Goal: Transaction & Acquisition: Purchase product/service

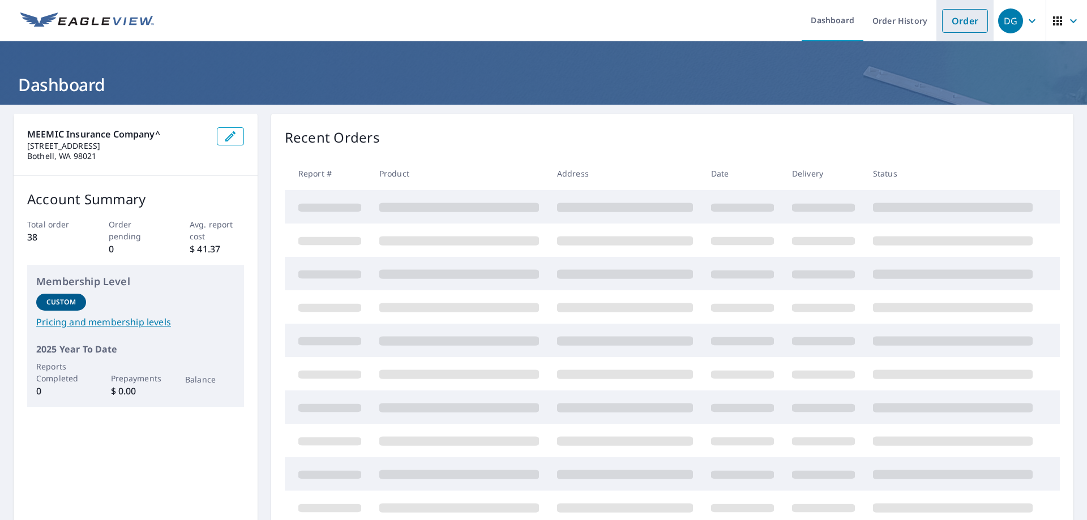
click at [965, 20] on link "Order" at bounding box center [965, 21] width 46 height 24
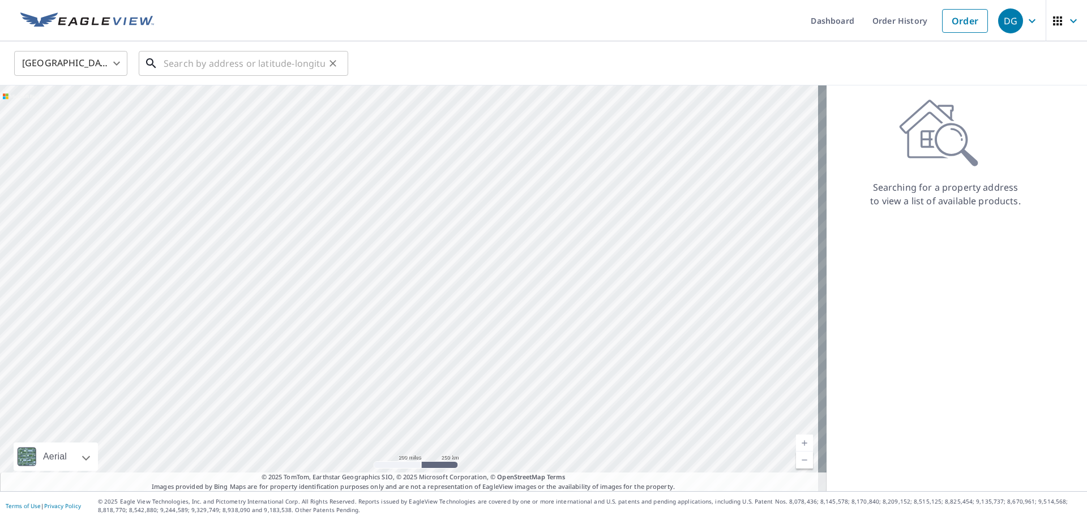
click at [276, 71] on input "text" at bounding box center [244, 64] width 161 height 32
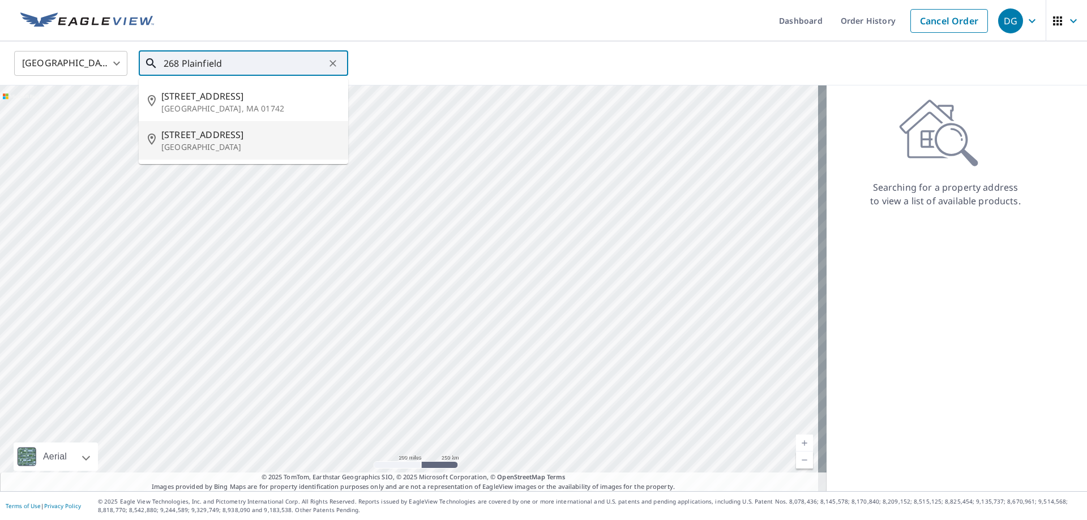
click at [257, 150] on p "[GEOGRAPHIC_DATA]" at bounding box center [250, 147] width 178 height 11
type input "[STREET_ADDRESS]"
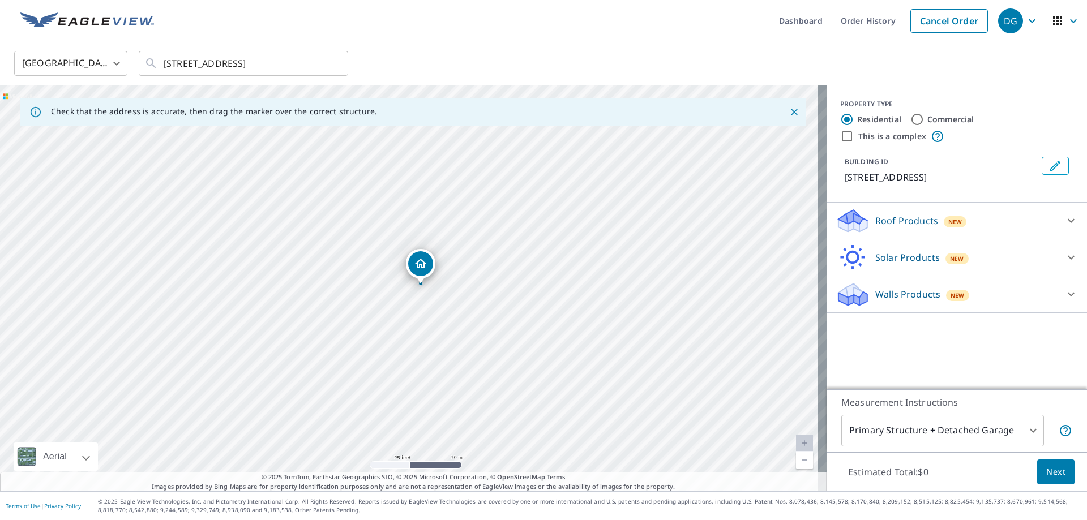
click at [1002, 234] on div "Roof Products New" at bounding box center [946, 221] width 222 height 27
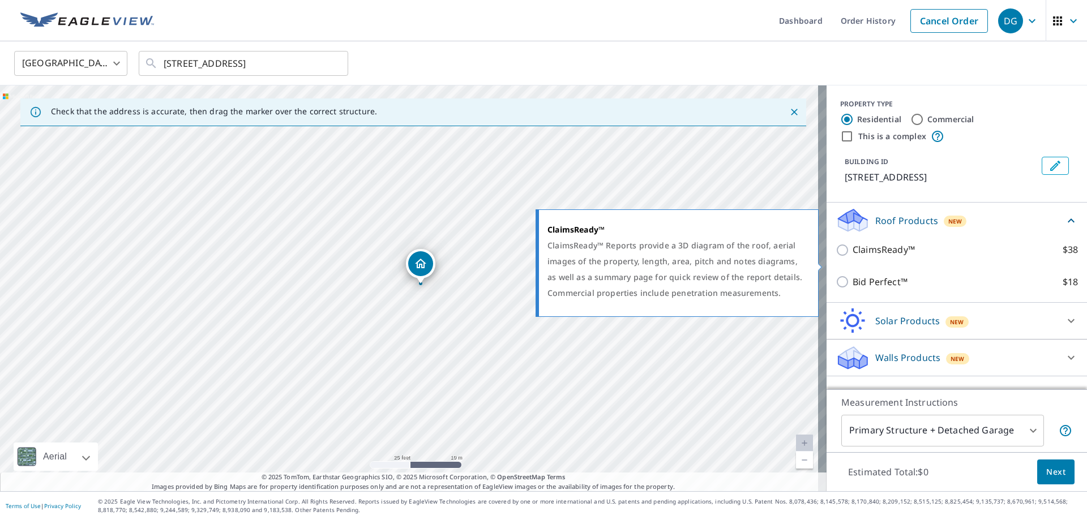
click at [835, 257] on input "ClaimsReady™ $38" at bounding box center [843, 250] width 17 height 14
checkbox input "true"
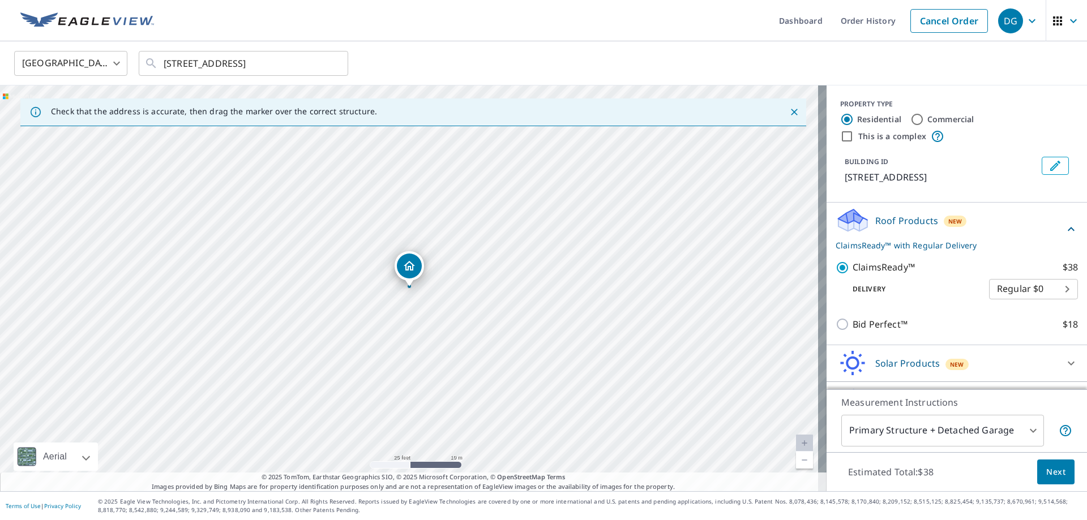
scroll to position [43, 0]
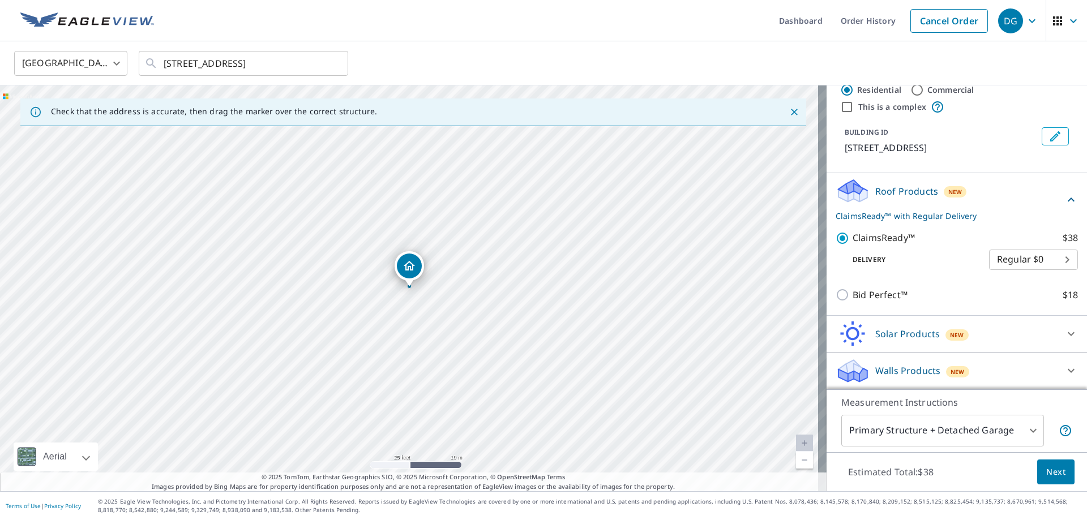
click at [1025, 366] on div "Walls Products New" at bounding box center [946, 371] width 222 height 27
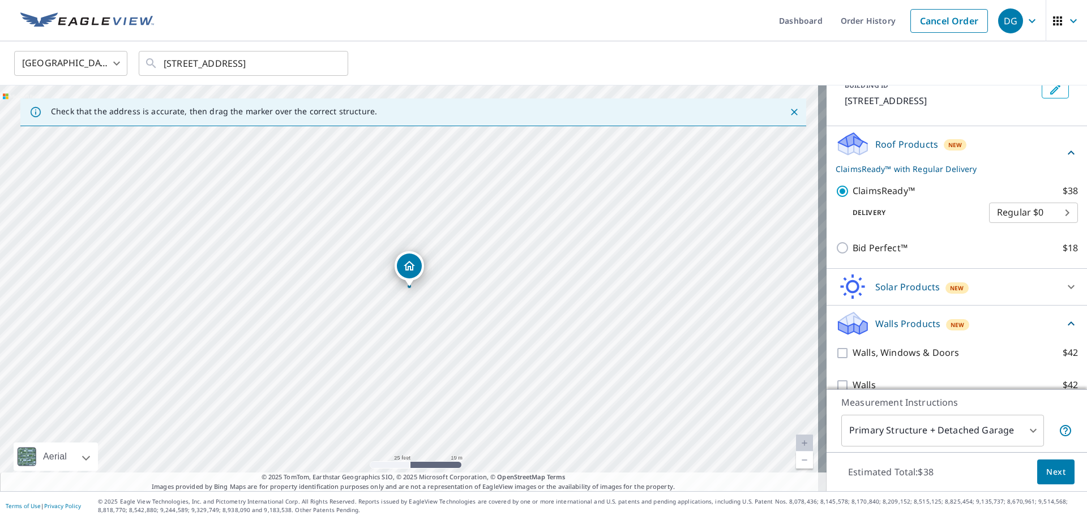
scroll to position [107, 0]
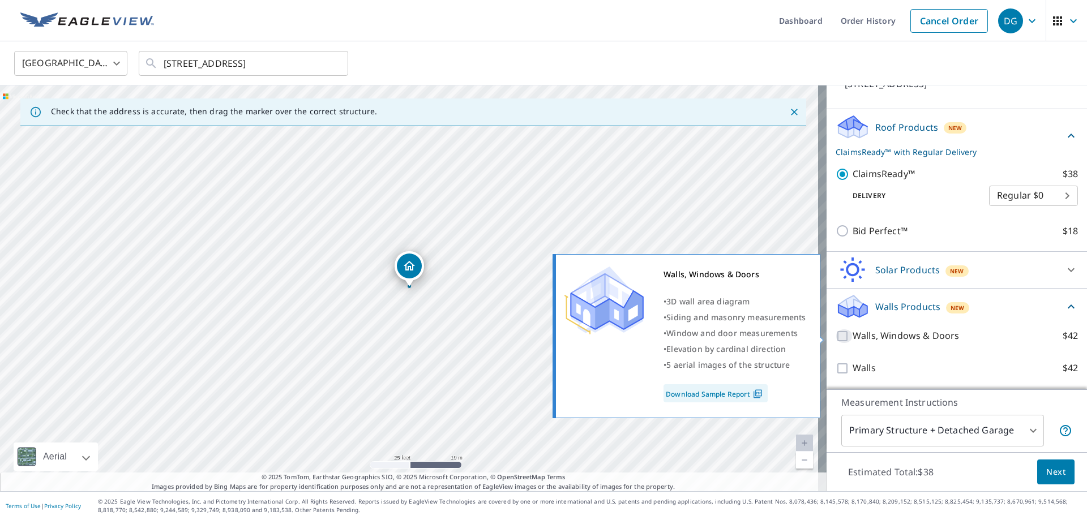
click at [835, 335] on input "Walls, Windows & Doors $42" at bounding box center [843, 336] width 17 height 14
checkbox input "true"
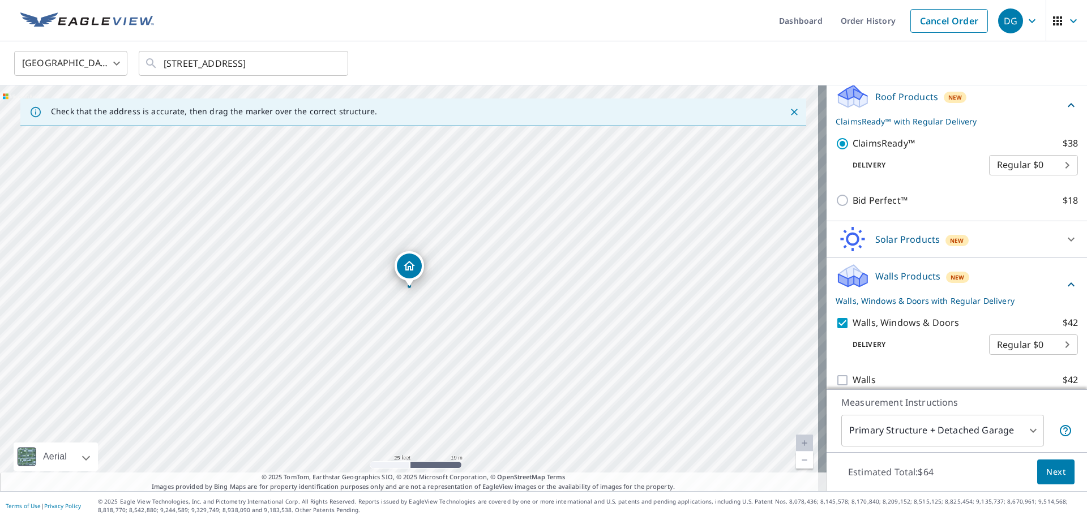
scroll to position [149, 0]
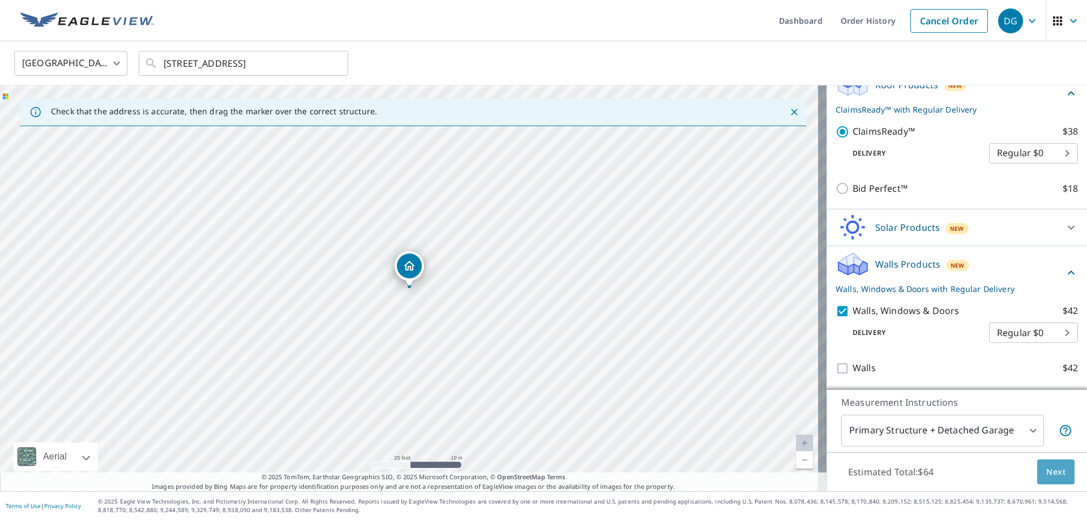
click at [1046, 472] on span "Next" at bounding box center [1055, 472] width 19 height 14
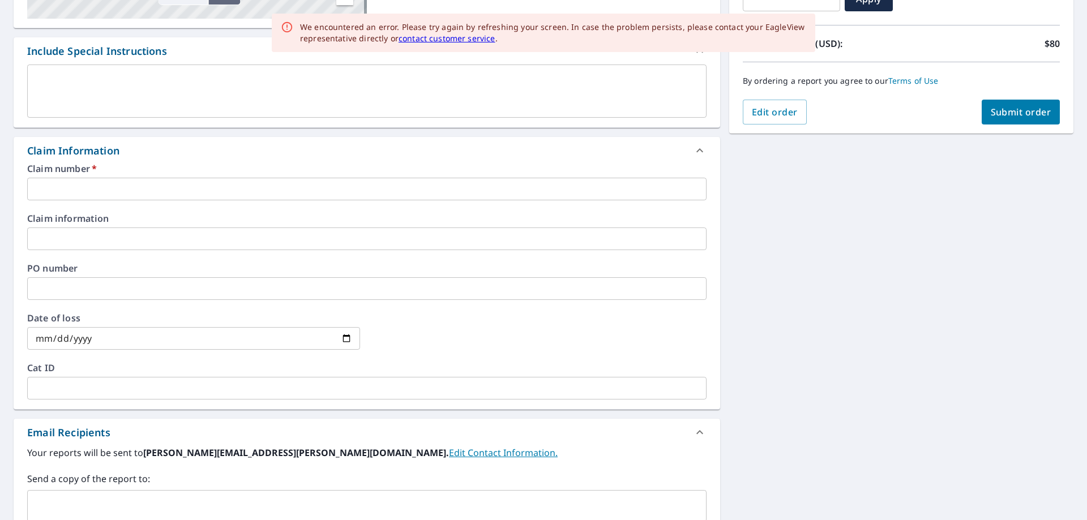
scroll to position [283, 0]
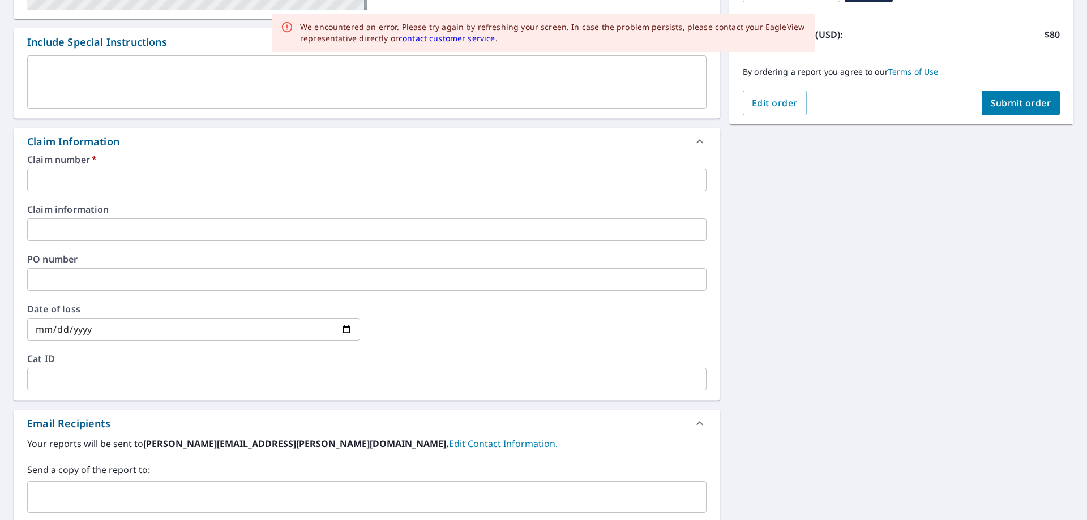
click at [280, 177] on input "text" at bounding box center [366, 180] width 679 height 23
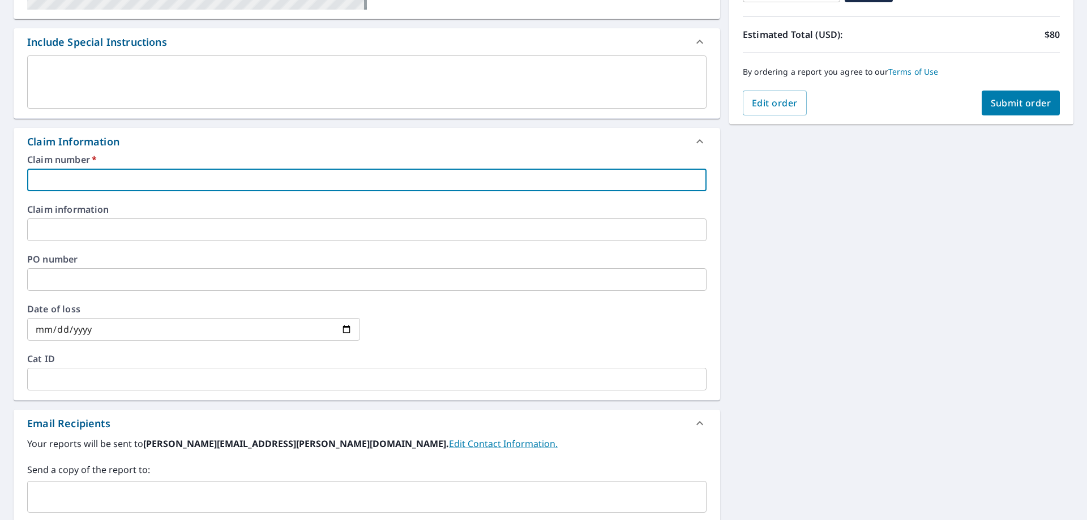
paste input "402198923"
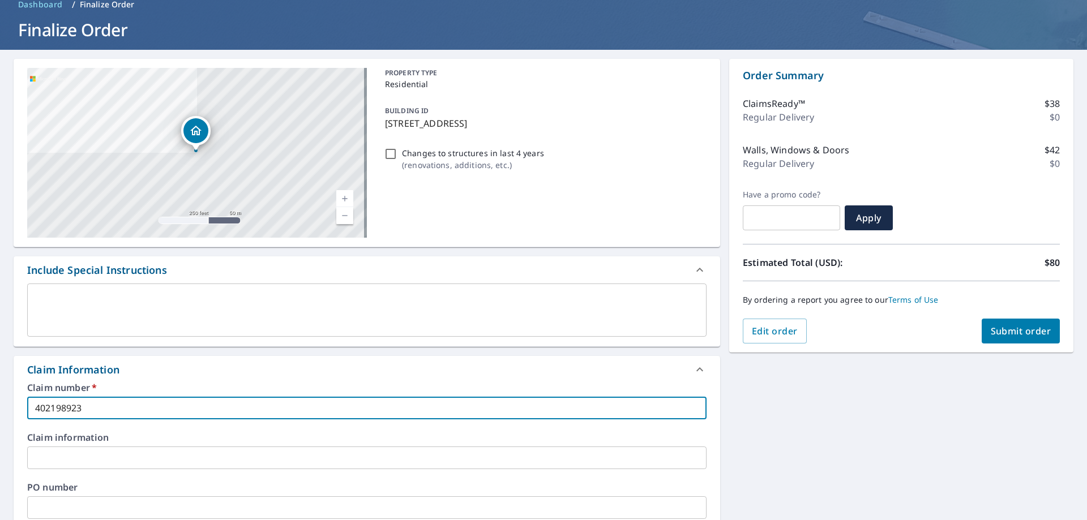
scroll to position [35, 0]
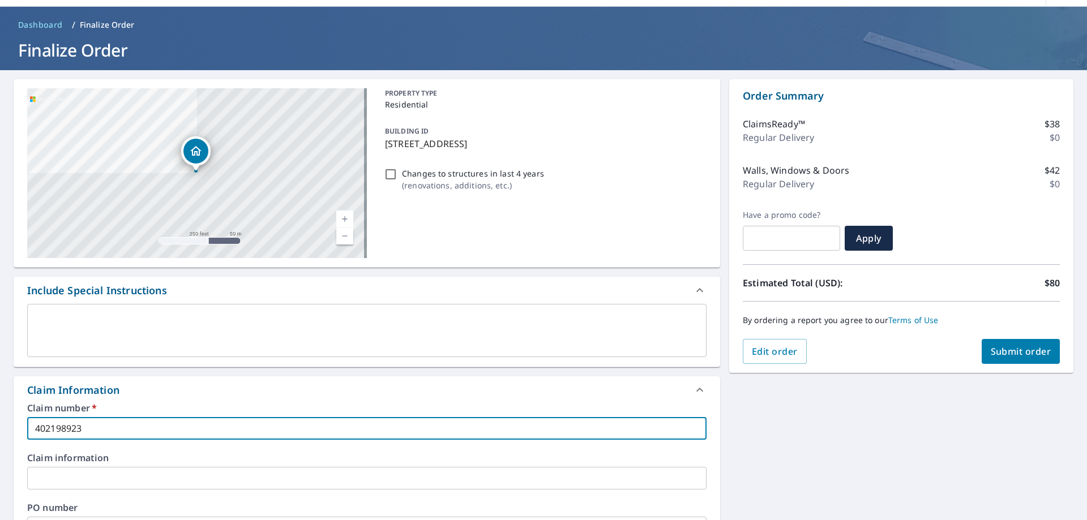
type input "402198923"
click at [1022, 350] on span "Submit order" at bounding box center [1021, 351] width 61 height 12
